Goal: Transaction & Acquisition: Book appointment/travel/reservation

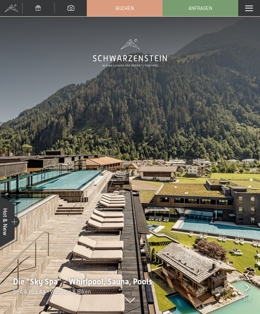
click at [251, 11] on div "Menü" at bounding box center [249, 8] width 22 height 16
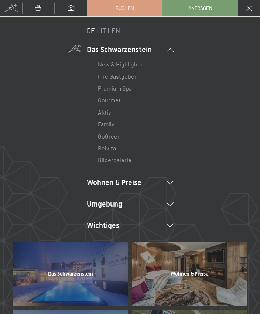
click at [121, 62] on link "New & Highlights" at bounding box center [120, 64] width 45 height 7
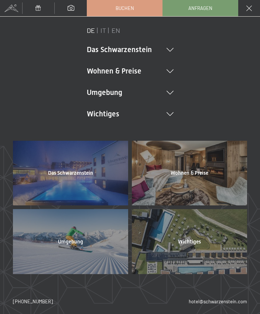
click at [168, 114] on icon at bounding box center [170, 114] width 7 height 4
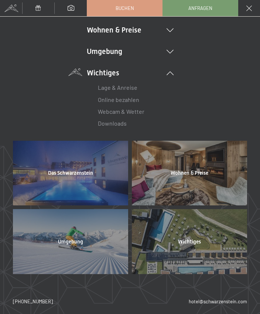
scroll to position [40, 0]
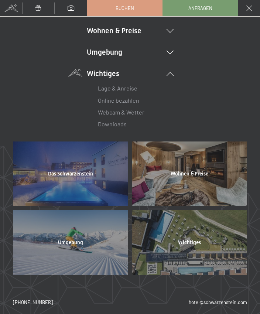
click at [193, 246] on div at bounding box center [189, 242] width 115 height 65
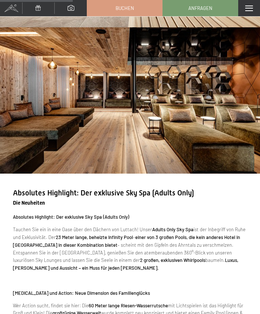
scroll to position [466, 0]
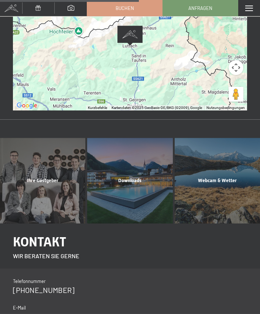
scroll to position [247, 0]
click at [44, 147] on div "Ihre Gastgeber Mehr erfahren" at bounding box center [42, 180] width 87 height 85
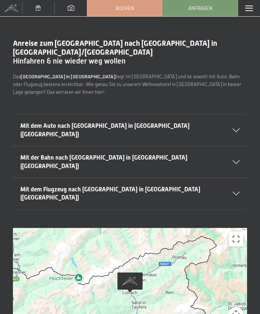
click at [12, 8] on span at bounding box center [11, 8] width 22 height 16
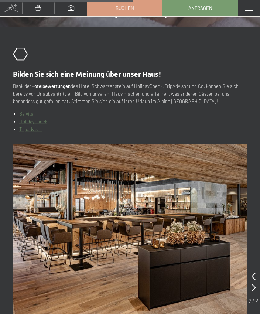
scroll to position [1358, 0]
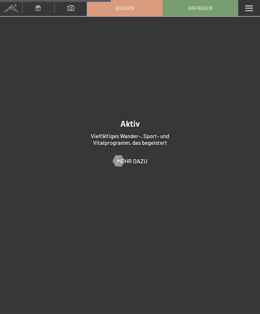
scroll to position [1714, 0]
click at [134, 157] on span "Mehr dazu" at bounding box center [132, 161] width 31 height 8
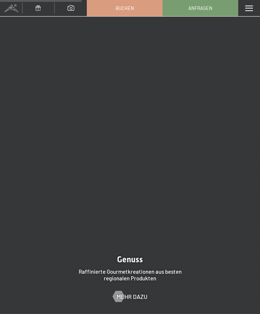
scroll to position [1253, 0]
click at [127, 292] on span "Mehr dazu" at bounding box center [132, 296] width 31 height 8
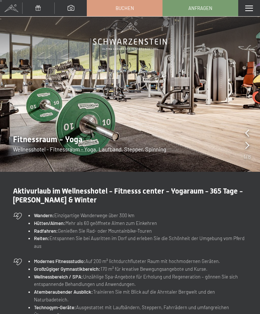
scroll to position [17, 0]
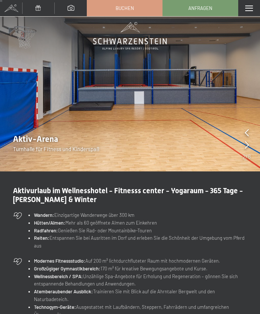
click at [250, 255] on div "Aktivurlaub im Wellnesshotel - Fitnesss center - Yogaraum - 365 Tage - Sommer &…" at bounding box center [130, 303] width 260 height 235
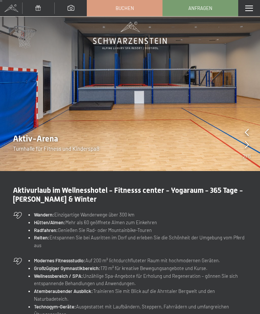
scroll to position [18, 0]
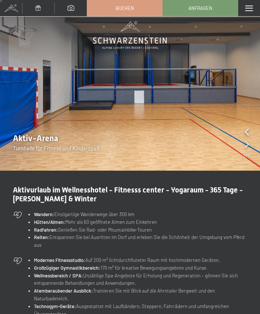
click at [219, 311] on li "Technogym-Geräte: Ausgestattet mit Laufbändern, Steppern, Fahrrädern und umfang…" at bounding box center [140, 310] width 213 height 16
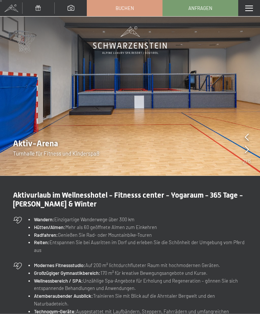
scroll to position [0, 0]
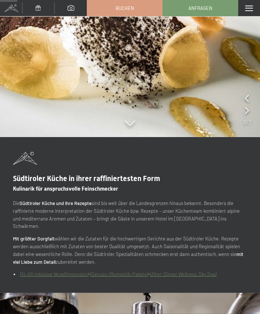
scroll to position [199, 0]
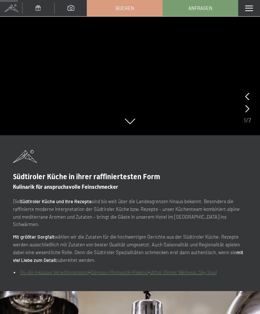
click at [53, 269] on link "(¾-All-inkluisve Verwöhnpension)" at bounding box center [54, 272] width 68 height 6
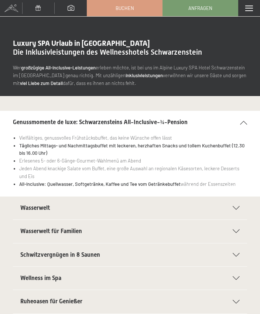
click at [237, 209] on div "Wasserwelt" at bounding box center [129, 207] width 219 height 23
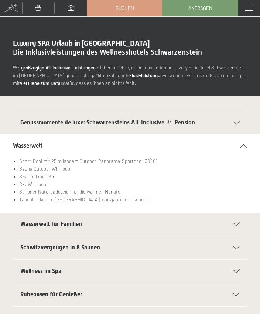
click at [234, 224] on icon at bounding box center [236, 224] width 7 height 4
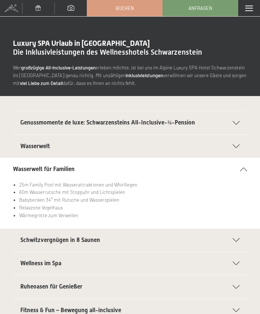
click at [249, 241] on div "Schwitzvergnügen in 8 Saunen Eventsauna mit Multimedia Unterstützung für das be…" at bounding box center [130, 240] width 260 height 24
click at [234, 239] on icon at bounding box center [236, 240] width 7 height 4
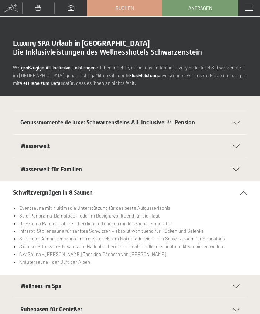
click at [244, 191] on icon at bounding box center [243, 193] width 7 height 4
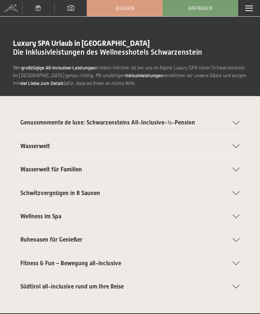
click at [236, 215] on icon at bounding box center [236, 217] width 7 height 4
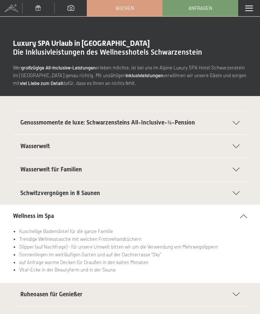
click at [244, 215] on icon at bounding box center [243, 216] width 7 height 4
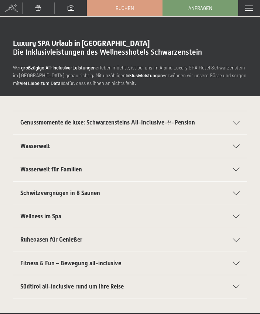
click at [237, 238] on icon at bounding box center [236, 240] width 7 height 4
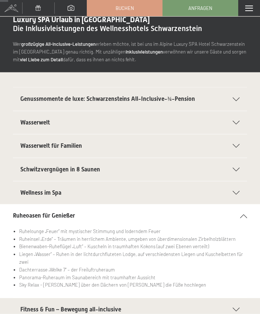
scroll to position [38, 0]
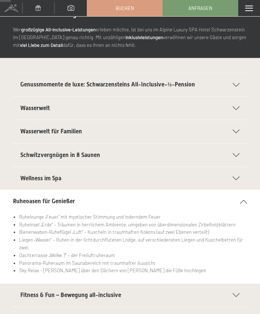
click at [246, 200] on icon at bounding box center [243, 202] width 7 height 4
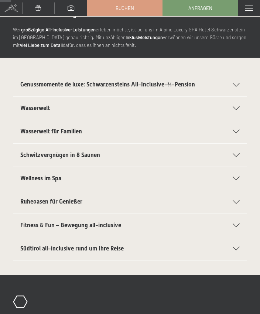
click at [234, 224] on icon at bounding box center [236, 225] width 7 height 4
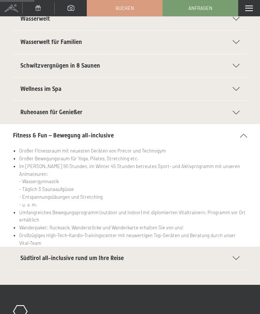
scroll to position [127, 0]
click at [236, 260] on div "Südtirol all-inclusive rund um Ihre Reise" at bounding box center [129, 258] width 219 height 23
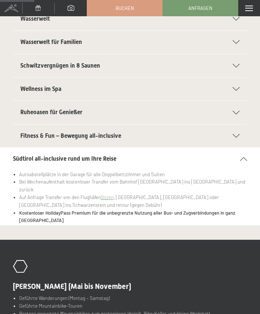
click at [245, 157] on icon at bounding box center [243, 159] width 7 height 4
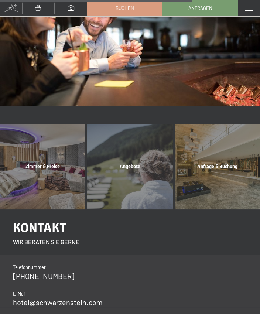
scroll to position [669, 0]
click at [40, 167] on div "Zimmer & Preise Mehr erfahren" at bounding box center [42, 166] width 87 height 85
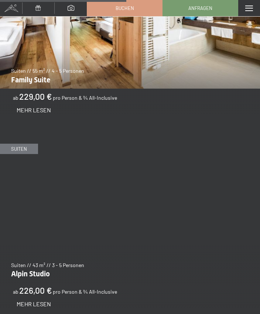
scroll to position [1633, 0]
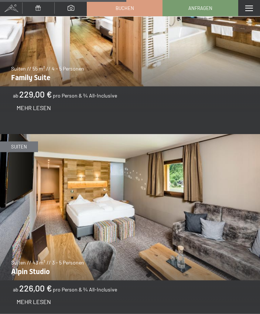
click at [43, 298] on span "Mehr Lesen" at bounding box center [34, 301] width 34 height 7
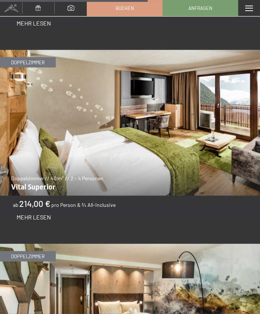
scroll to position [1911, 0]
click at [41, 213] on span "Mehr Lesen" at bounding box center [34, 216] width 34 height 7
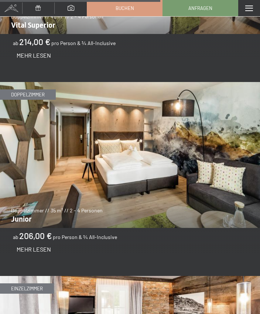
scroll to position [2073, 0]
click at [42, 246] on span "Mehr Lesen" at bounding box center [34, 249] width 34 height 7
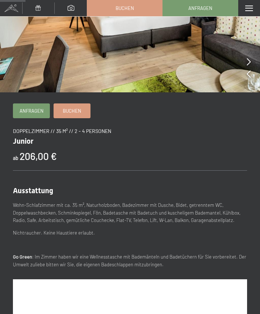
scroll to position [92, 0]
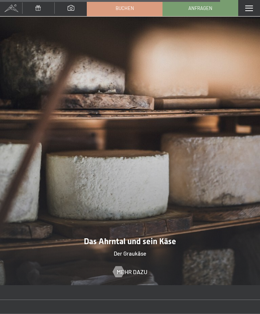
scroll to position [2284, 0]
click at [139, 268] on span "Mehr dazu" at bounding box center [132, 272] width 31 height 8
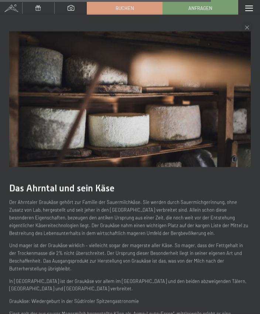
scroll to position [2203, 0]
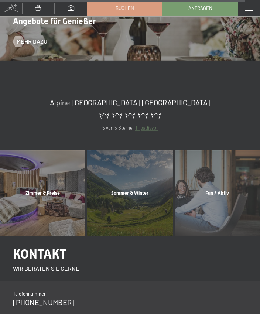
scroll to position [3806, 0]
click at [35, 156] on div "Zimmer & Preise Mehr erfahren" at bounding box center [42, 192] width 87 height 85
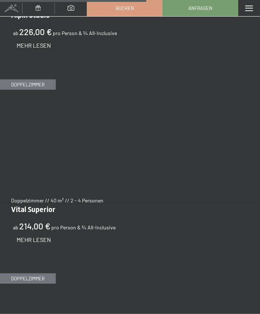
scroll to position [1890, 0]
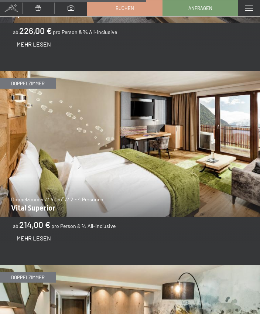
click at [42, 235] on span "Mehr Lesen" at bounding box center [34, 237] width 34 height 7
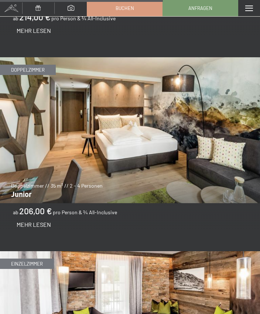
scroll to position [2098, 0]
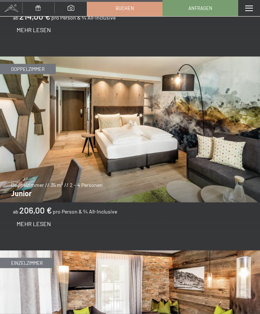
click at [41, 220] on span "Mehr Lesen" at bounding box center [34, 223] width 34 height 7
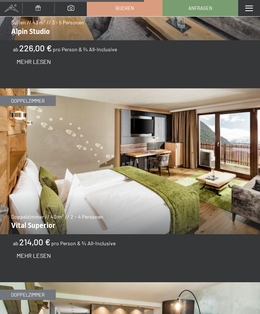
scroll to position [1872, 0]
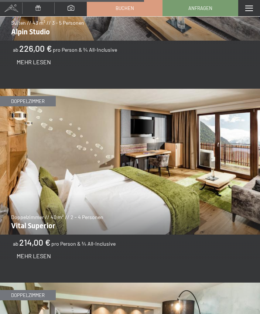
click at [38, 252] on span "Mehr Lesen" at bounding box center [34, 255] width 34 height 7
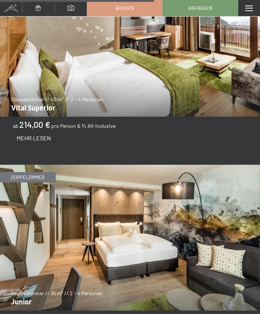
scroll to position [1990, 0]
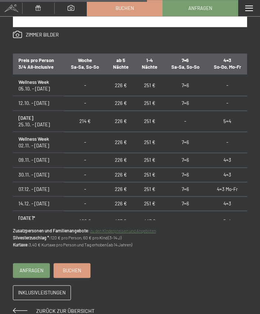
scroll to position [532, 0]
click at [145, 230] on link "zu den Kinderpreisen und Angeboten" at bounding box center [123, 230] width 66 height 5
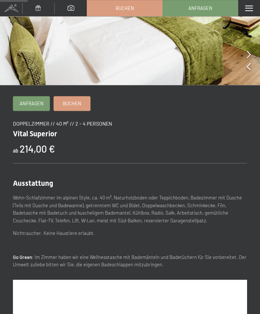
scroll to position [101, 0]
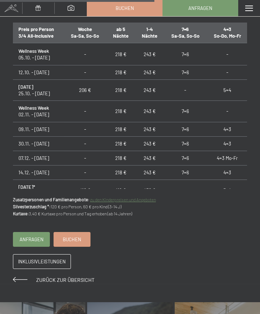
scroll to position [555, 0]
click at [141, 197] on link "zu den Kinderpreisen und Angeboten" at bounding box center [123, 199] width 66 height 5
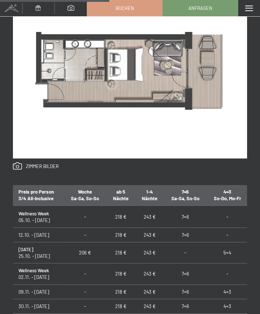
scroll to position [393, 0]
click at [125, 242] on td "218 €" at bounding box center [120, 252] width 29 height 21
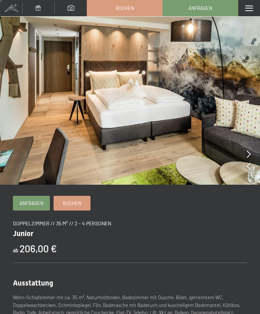
scroll to position [0, 0]
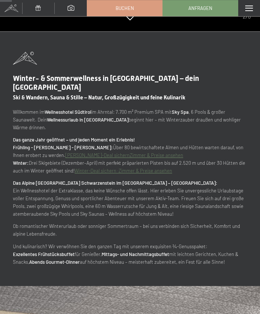
scroll to position [288, 0]
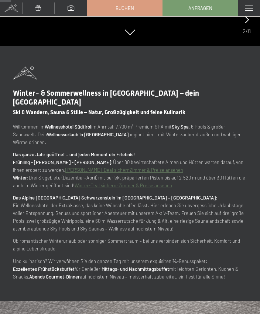
click at [251, 10] on span at bounding box center [249, 9] width 8 height 6
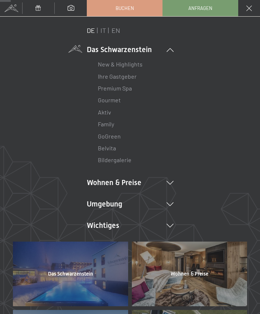
click at [170, 183] on icon at bounding box center [170, 183] width 7 height 4
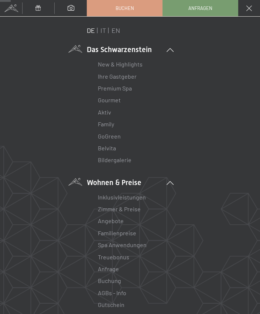
click at [112, 220] on link "Angebote" at bounding box center [111, 220] width 26 height 7
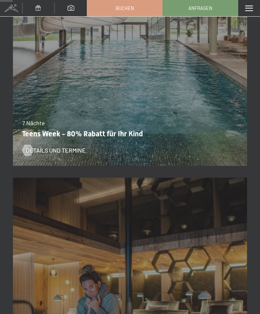
scroll to position [192, 0]
click at [58, 149] on span "Details und Termine" at bounding box center [56, 150] width 60 height 8
